Goal: Task Accomplishment & Management: Manage account settings

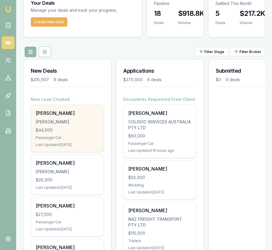
scroll to position [45, 0]
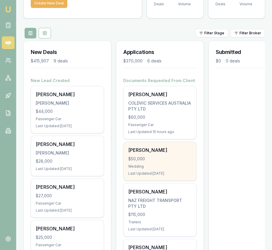
click at [145, 156] on div "$50,000" at bounding box center [159, 159] width 63 height 6
click at [0, 0] on div "Emu Broker Eujin Ooi Toggle Menu Your Deals Manage your deals and track your pr…" at bounding box center [136, 237] width 272 height 564
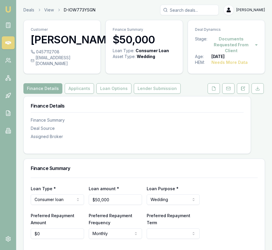
click at [220, 83] on link at bounding box center [213, 88] width 15 height 11
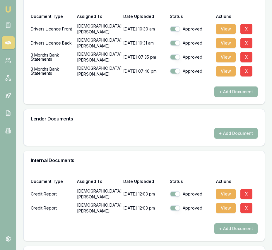
scroll to position [334, 0]
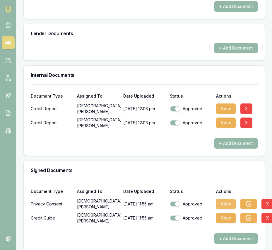
click at [230, 198] on button "View" at bounding box center [226, 203] width 20 height 11
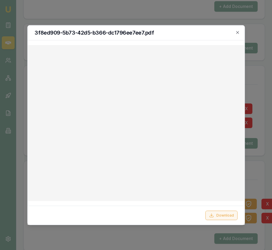
click at [222, 212] on button "Download" at bounding box center [221, 214] width 32 height 9
click at [262, 163] on div at bounding box center [136, 125] width 272 height 250
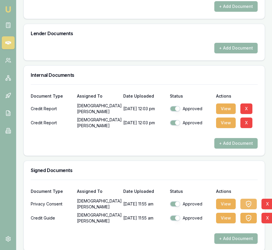
click at [246, 200] on icon "button" at bounding box center [248, 203] width 7 height 7
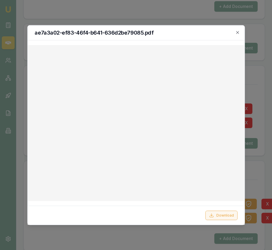
click at [222, 215] on button "Download" at bounding box center [221, 214] width 32 height 9
click at [263, 172] on div at bounding box center [136, 125] width 272 height 250
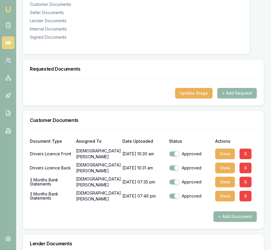
scroll to position [124, 1]
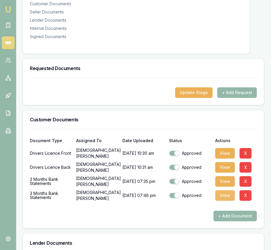
click at [225, 193] on button "View" at bounding box center [225, 195] width 20 height 11
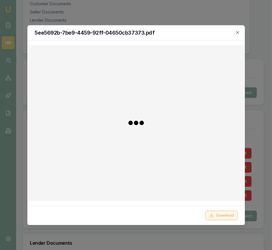
click at [222, 216] on button "Download" at bounding box center [221, 214] width 32 height 9
drag, startPoint x: 55, startPoint y: 240, endPoint x: 16, endPoint y: 241, distance: 38.7
click at [55, 239] on div at bounding box center [136, 125] width 272 height 250
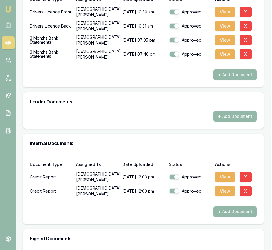
scroll to position [294, 1]
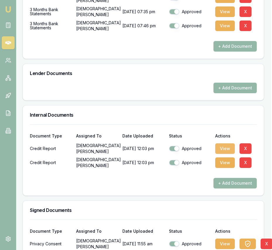
click at [224, 143] on button "View" at bounding box center [225, 148] width 20 height 11
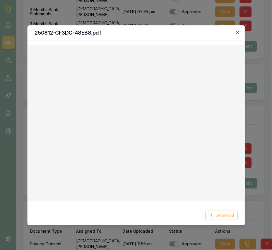
drag, startPoint x: 237, startPoint y: 31, endPoint x: 237, endPoint y: 34, distance: 3.2
click at [237, 31] on icon "button" at bounding box center [237, 32] width 5 height 5
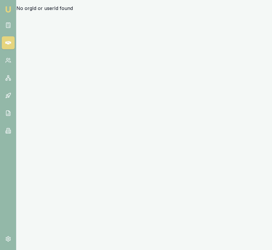
scroll to position [0, 0]
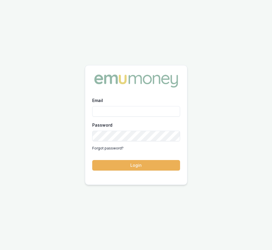
type input "eujin.ooi@emumoney.com.au"
click at [117, 163] on button "Login" at bounding box center [136, 165] width 88 height 11
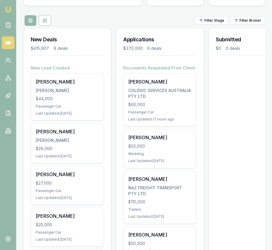
scroll to position [71, 0]
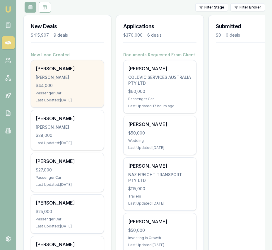
click at [61, 78] on div "KAUR, SUKHPREET" at bounding box center [67, 77] width 63 height 6
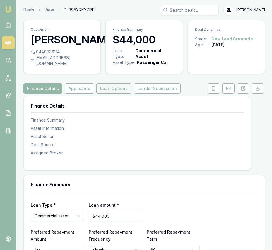
click at [114, 94] on button "Loan Options" at bounding box center [113, 88] width 35 height 11
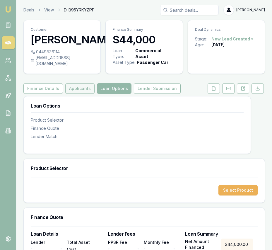
click at [69, 94] on button "Applicants" at bounding box center [79, 88] width 29 height 11
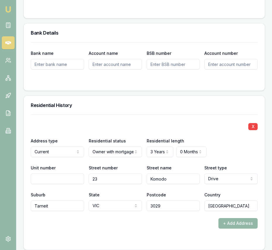
scroll to position [659, 0]
